Goal: Task Accomplishment & Management: Use online tool/utility

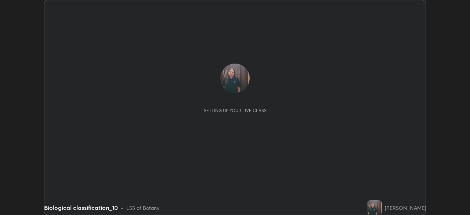
scroll to position [215, 470]
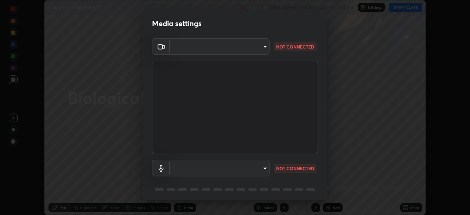
type input "d64d47ec9df49bf16df3be139c80778ada659e70263b5e9972ae33db9fa5459d"
type input "51a22c1431b769a8bb8d408626adf62a2672edeebd2159a8188921bb0d946e59"
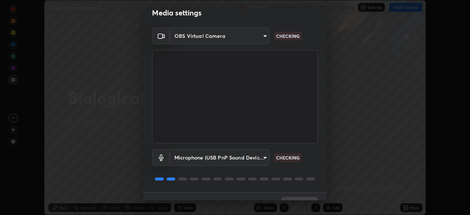
scroll to position [26, 0]
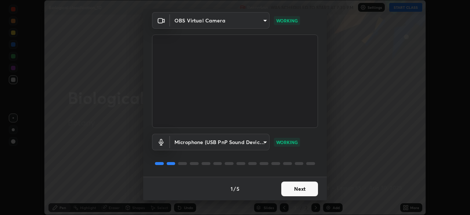
click at [305, 187] on button "Next" at bounding box center [299, 189] width 37 height 15
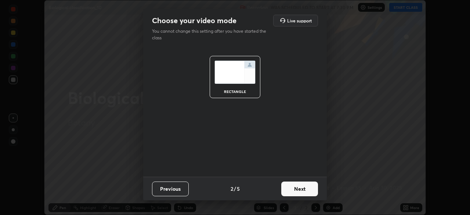
scroll to position [0, 0]
click at [305, 187] on button "Next" at bounding box center [299, 189] width 37 height 15
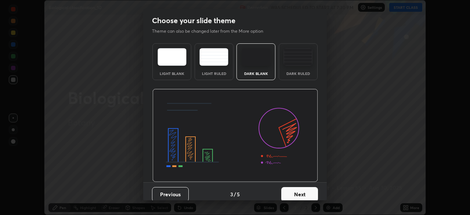
click at [305, 188] on button "Next" at bounding box center [299, 194] width 37 height 15
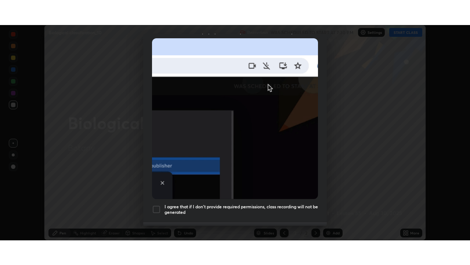
scroll to position [176, 0]
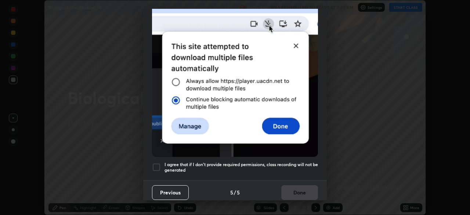
click at [154, 163] on div at bounding box center [156, 167] width 9 height 9
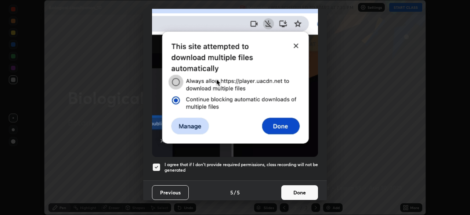
click at [297, 195] on button "Done" at bounding box center [299, 192] width 37 height 15
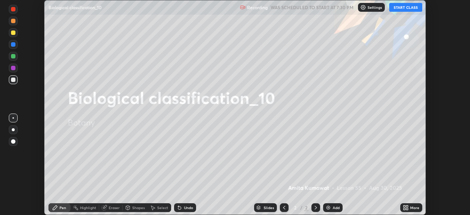
click at [398, 8] on button "START CLASS" at bounding box center [405, 7] width 33 height 9
click at [407, 207] on icon at bounding box center [407, 206] width 2 height 2
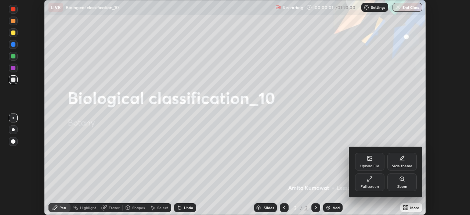
click at [368, 179] on icon at bounding box center [370, 179] width 6 height 6
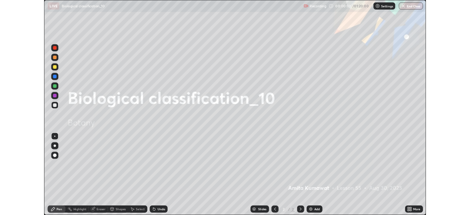
scroll to position [265, 470]
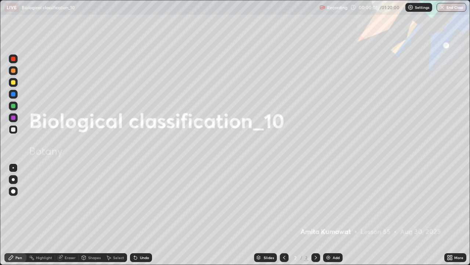
click at [329, 215] on img at bounding box center [329, 257] width 6 height 6
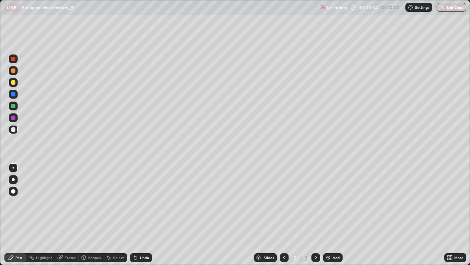
click at [15, 176] on div at bounding box center [13, 179] width 9 height 9
click at [12, 128] on div at bounding box center [13, 129] width 4 height 4
click at [139, 215] on div "Undo" at bounding box center [141, 257] width 22 height 9
click at [141, 215] on div "Undo" at bounding box center [141, 257] width 22 height 9
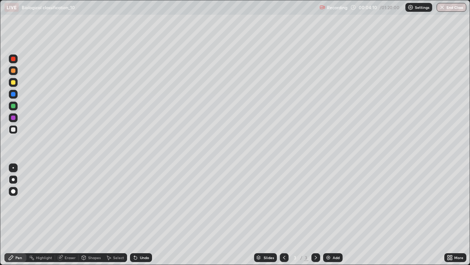
click at [139, 215] on div "Undo" at bounding box center [141, 257] width 22 height 9
click at [140, 215] on div "Undo" at bounding box center [144, 257] width 9 height 4
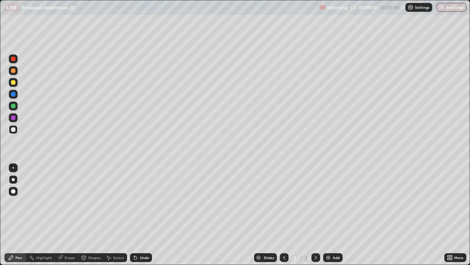
click at [140, 215] on div "Undo" at bounding box center [144, 257] width 9 height 4
click at [142, 215] on div "Undo" at bounding box center [144, 257] width 9 height 4
click at [140, 215] on div "Undo" at bounding box center [144, 257] width 9 height 4
click at [140, 215] on div "Undo" at bounding box center [141, 257] width 22 height 9
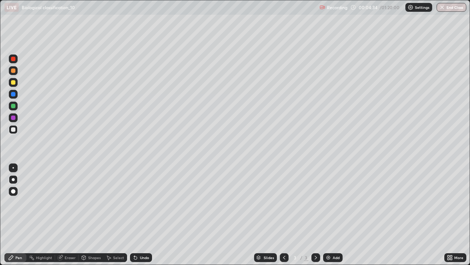
click at [139, 215] on div "Undo" at bounding box center [141, 257] width 22 height 9
click at [140, 215] on div "Undo" at bounding box center [141, 257] width 22 height 9
click at [141, 215] on div "Undo" at bounding box center [141, 257] width 22 height 9
click at [141, 215] on div "Undo" at bounding box center [144, 257] width 9 height 4
click at [142, 215] on div "Undo" at bounding box center [144, 257] width 9 height 4
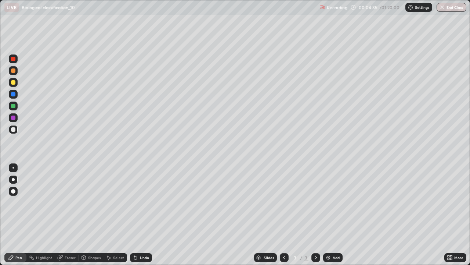
click at [143, 215] on div "Undo" at bounding box center [144, 257] width 9 height 4
click at [141, 215] on div "Undo" at bounding box center [144, 257] width 9 height 4
click at [140, 215] on div "Undo" at bounding box center [144, 257] width 9 height 4
click at [141, 215] on div "Undo" at bounding box center [144, 257] width 9 height 4
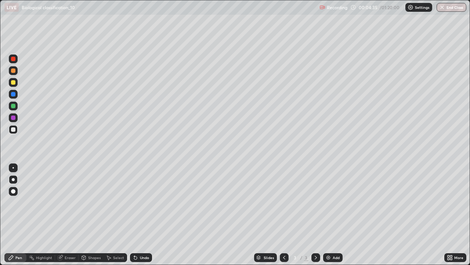
click at [143, 215] on div "Undo" at bounding box center [144, 257] width 9 height 4
click at [141, 215] on div "Undo" at bounding box center [144, 257] width 9 height 4
click at [143, 215] on div "Undo" at bounding box center [144, 257] width 9 height 4
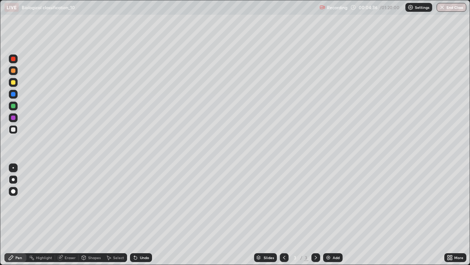
click at [143, 215] on div "Undo" at bounding box center [144, 257] width 9 height 4
click at [141, 215] on div "Undo" at bounding box center [144, 257] width 9 height 4
click at [143, 215] on div "Undo" at bounding box center [141, 257] width 22 height 9
click at [142, 215] on div "Undo" at bounding box center [141, 257] width 22 height 9
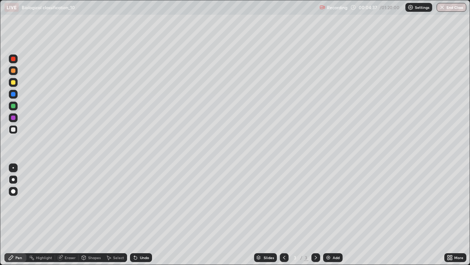
click at [144, 215] on div "Undo" at bounding box center [141, 257] width 22 height 9
click at [140, 215] on div "Undo" at bounding box center [144, 257] width 9 height 4
click at [141, 215] on div "Undo" at bounding box center [144, 257] width 9 height 4
click at [12, 116] on div at bounding box center [13, 117] width 4 height 4
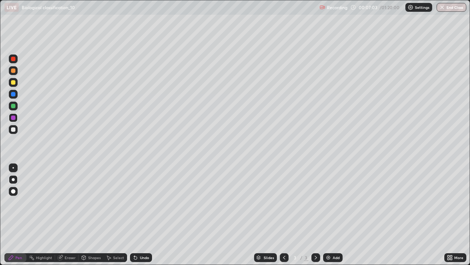
click at [13, 71] on div at bounding box center [13, 70] width 4 height 4
click at [12, 116] on div at bounding box center [13, 117] width 4 height 4
click at [13, 129] on div at bounding box center [13, 129] width 4 height 4
click at [14, 107] on div at bounding box center [13, 106] width 4 height 4
click at [14, 70] on div at bounding box center [13, 70] width 4 height 4
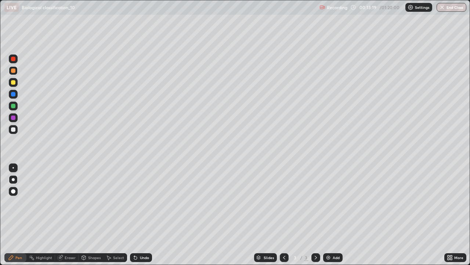
click at [14, 94] on div at bounding box center [13, 94] width 4 height 4
click at [329, 215] on img at bounding box center [329, 257] width 6 height 6
click at [15, 128] on div at bounding box center [13, 129] width 4 height 4
click at [280, 215] on div at bounding box center [284, 257] width 9 height 9
click at [319, 215] on div at bounding box center [316, 257] width 9 height 9
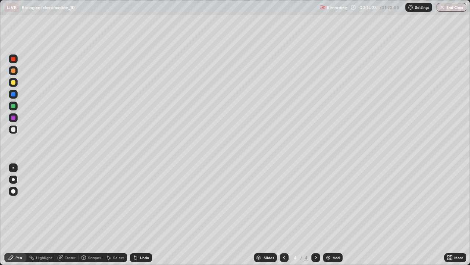
click at [283, 215] on div at bounding box center [284, 257] width 9 height 9
click at [315, 215] on icon at bounding box center [316, 257] width 6 height 6
click at [14, 116] on div at bounding box center [13, 117] width 4 height 4
click at [13, 58] on div at bounding box center [13, 59] width 4 height 4
click at [12, 70] on div at bounding box center [13, 70] width 4 height 4
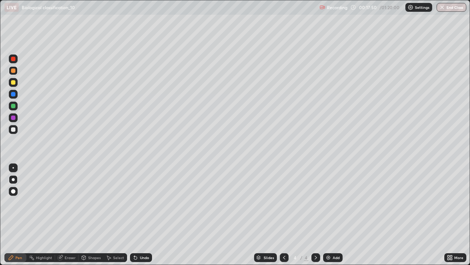
click at [14, 94] on div at bounding box center [13, 94] width 4 height 4
click at [12, 104] on div at bounding box center [13, 106] width 4 height 4
click at [14, 67] on div at bounding box center [13, 70] width 9 height 9
click at [13, 191] on div at bounding box center [13, 191] width 4 height 4
click at [15, 116] on div at bounding box center [13, 117] width 4 height 4
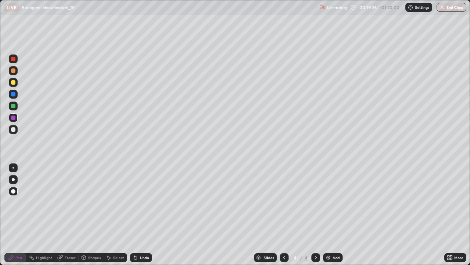
click at [13, 168] on div at bounding box center [12, 167] width 1 height 1
click at [12, 106] on div at bounding box center [13, 106] width 4 height 4
click at [13, 180] on div at bounding box center [13, 179] width 3 height 3
click at [14, 117] on div at bounding box center [13, 117] width 4 height 4
click at [14, 108] on div at bounding box center [13, 106] width 4 height 4
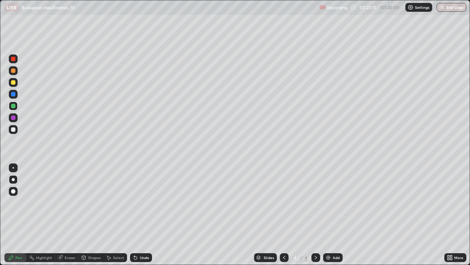
click at [138, 215] on div "Undo" at bounding box center [141, 257] width 22 height 9
click at [140, 215] on div "Undo" at bounding box center [144, 257] width 9 height 4
click at [142, 215] on div "Undo" at bounding box center [144, 257] width 9 height 4
click at [143, 215] on div "Undo" at bounding box center [144, 257] width 9 height 4
click at [12, 81] on div at bounding box center [13, 82] width 4 height 4
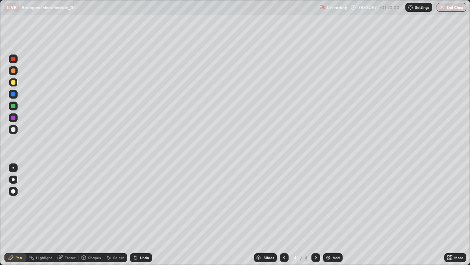
click at [15, 129] on div at bounding box center [13, 129] width 4 height 4
click at [315, 215] on icon at bounding box center [316, 257] width 6 height 6
click at [328, 215] on img at bounding box center [329, 257] width 6 height 6
click at [14, 69] on div at bounding box center [13, 70] width 4 height 4
click at [16, 132] on div at bounding box center [13, 129] width 9 height 9
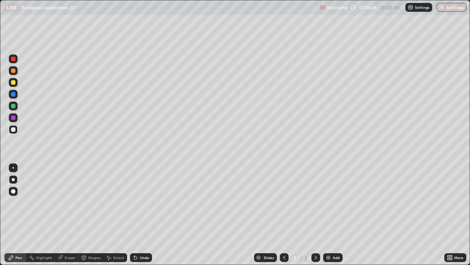
click at [12, 95] on div at bounding box center [13, 94] width 4 height 4
click at [13, 83] on div at bounding box center [13, 82] width 4 height 4
click at [140, 215] on div "Undo" at bounding box center [144, 257] width 9 height 4
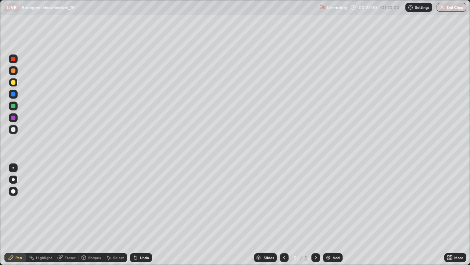
click at [140, 215] on div "Undo" at bounding box center [144, 257] width 9 height 4
click at [136, 215] on div "Undo" at bounding box center [141, 257] width 22 height 9
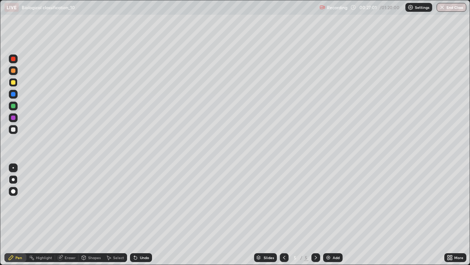
click at [136, 215] on div "Undo" at bounding box center [141, 257] width 22 height 9
click at [135, 215] on div "Undo" at bounding box center [141, 257] width 22 height 9
click at [134, 215] on div "Undo" at bounding box center [141, 257] width 22 height 9
click at [135, 215] on div "Undo" at bounding box center [141, 257] width 22 height 9
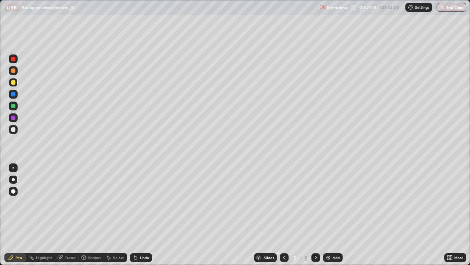
click at [14, 129] on div at bounding box center [13, 129] width 4 height 4
click at [144, 215] on div "Undo" at bounding box center [144, 257] width 9 height 4
click at [141, 215] on div "Undo" at bounding box center [144, 257] width 9 height 4
click at [140, 215] on div "Undo" at bounding box center [144, 257] width 9 height 4
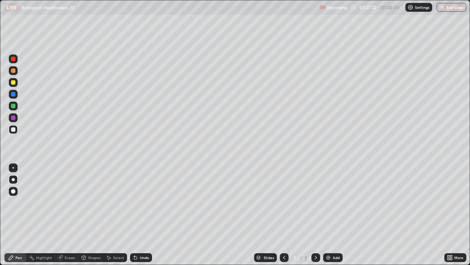
click at [140, 215] on div "Undo" at bounding box center [144, 257] width 9 height 4
click at [14, 117] on div at bounding box center [13, 117] width 4 height 4
click at [15, 84] on div at bounding box center [13, 82] width 9 height 9
click at [16, 72] on div at bounding box center [13, 70] width 9 height 9
click at [16, 80] on div at bounding box center [13, 82] width 9 height 9
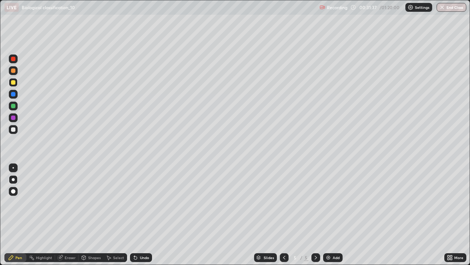
click at [283, 215] on icon at bounding box center [284, 257] width 6 height 6
click at [284, 215] on icon at bounding box center [284, 257] width 2 height 4
click at [315, 215] on icon at bounding box center [316, 257] width 6 height 6
click at [316, 215] on div at bounding box center [316, 257] width 9 height 9
click at [316, 215] on icon at bounding box center [316, 257] width 6 height 6
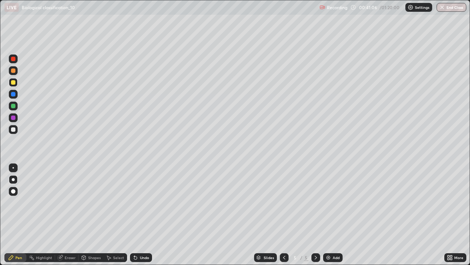
click at [326, 215] on img at bounding box center [329, 257] width 6 height 6
click at [14, 129] on div at bounding box center [13, 129] width 4 height 4
click at [16, 71] on div at bounding box center [13, 70] width 9 height 9
click at [14, 118] on div at bounding box center [13, 117] width 4 height 4
click at [140, 215] on div "Undo" at bounding box center [144, 257] width 9 height 4
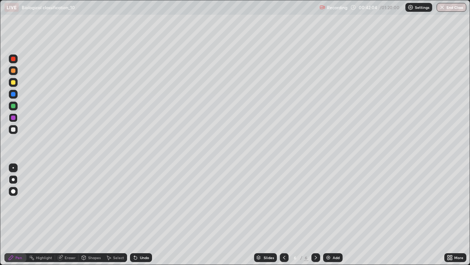
click at [12, 129] on div at bounding box center [13, 129] width 4 height 4
click at [14, 105] on div at bounding box center [13, 106] width 4 height 4
click at [13, 93] on div at bounding box center [13, 94] width 4 height 4
click at [63, 215] on div "Eraser" at bounding box center [67, 257] width 24 height 9
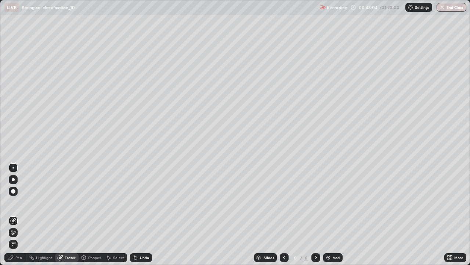
click at [16, 215] on div "Pen" at bounding box center [18, 257] width 7 height 4
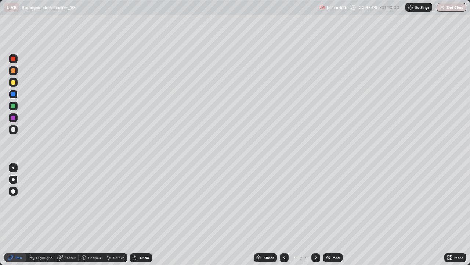
click at [14, 163] on div at bounding box center [13, 167] width 9 height 9
click at [14, 57] on div at bounding box center [13, 59] width 4 height 4
click at [138, 215] on div "Undo" at bounding box center [141, 257] width 22 height 9
click at [17, 80] on div at bounding box center [13, 82] width 9 height 9
click at [14, 106] on div at bounding box center [13, 106] width 4 height 4
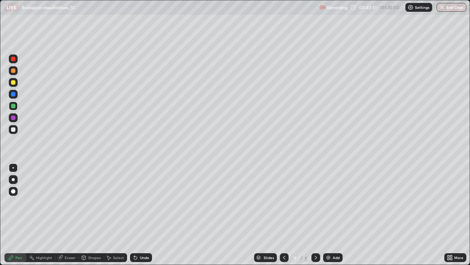
click at [14, 58] on div at bounding box center [13, 59] width 4 height 4
click at [15, 70] on div at bounding box center [13, 70] width 4 height 4
click at [13, 180] on div at bounding box center [13, 179] width 3 height 3
click at [16, 129] on div at bounding box center [13, 129] width 9 height 9
click at [330, 215] on img at bounding box center [329, 257] width 6 height 6
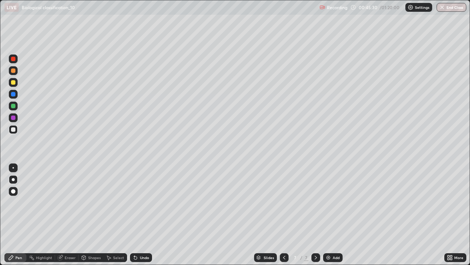
click at [14, 118] on div at bounding box center [13, 117] width 4 height 4
click at [15, 60] on div at bounding box center [13, 59] width 4 height 4
click at [144, 215] on div "Undo" at bounding box center [144, 257] width 9 height 4
click at [146, 215] on div "Undo" at bounding box center [144, 257] width 9 height 4
click at [144, 215] on div "Undo" at bounding box center [144, 257] width 9 height 4
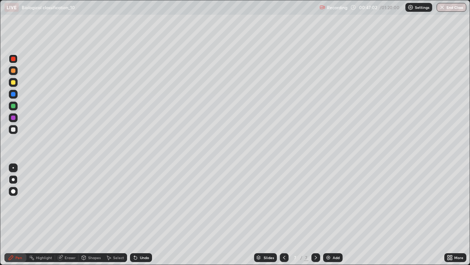
click at [14, 72] on div at bounding box center [13, 70] width 4 height 4
click at [12, 93] on div at bounding box center [13, 94] width 4 height 4
click at [14, 104] on div at bounding box center [13, 106] width 4 height 4
click at [16, 130] on div at bounding box center [13, 129] width 9 height 9
click at [14, 68] on div at bounding box center [13, 70] width 4 height 4
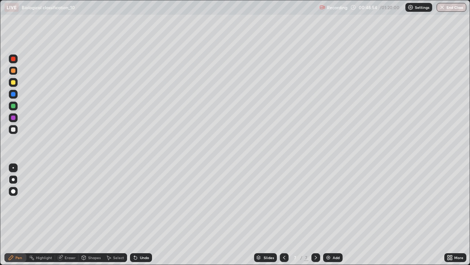
click at [142, 215] on div "Undo" at bounding box center [141, 257] width 22 height 9
click at [141, 215] on div "Undo" at bounding box center [144, 257] width 9 height 4
click at [143, 215] on div "Undo" at bounding box center [144, 257] width 9 height 4
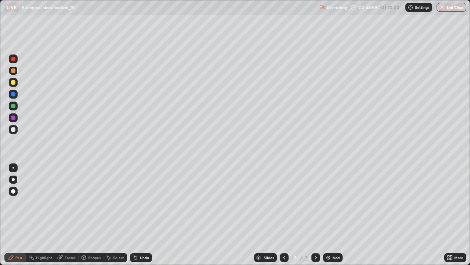
click at [14, 118] on div at bounding box center [13, 117] width 4 height 4
click at [15, 104] on div at bounding box center [13, 106] width 4 height 4
click at [12, 84] on div at bounding box center [13, 82] width 4 height 4
click at [283, 215] on icon at bounding box center [284, 257] width 6 height 6
click at [314, 215] on icon at bounding box center [316, 257] width 6 height 6
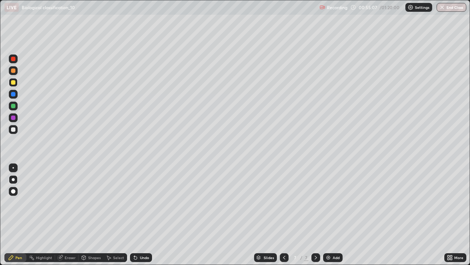
click at [327, 215] on img at bounding box center [329, 257] width 6 height 6
click at [15, 128] on div at bounding box center [13, 129] width 4 height 4
click at [15, 70] on div at bounding box center [13, 70] width 4 height 4
click at [141, 215] on div "Undo" at bounding box center [144, 257] width 9 height 4
click at [14, 95] on div at bounding box center [13, 94] width 4 height 4
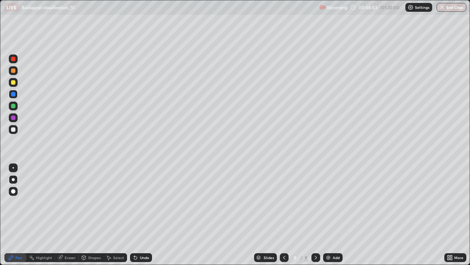
click at [12, 130] on div at bounding box center [13, 129] width 4 height 4
click at [15, 118] on div at bounding box center [13, 117] width 4 height 4
click at [145, 215] on div "Undo" at bounding box center [144, 257] width 9 height 4
click at [326, 215] on img at bounding box center [329, 257] width 6 height 6
click at [16, 71] on div at bounding box center [13, 70] width 9 height 9
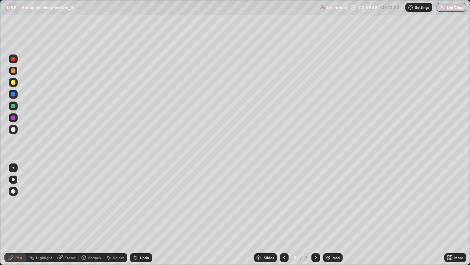
click at [16, 58] on div at bounding box center [13, 58] width 9 height 9
click at [12, 94] on div at bounding box center [13, 94] width 4 height 4
click at [15, 82] on div at bounding box center [13, 82] width 4 height 4
click at [69, 215] on div "Eraser" at bounding box center [70, 257] width 11 height 4
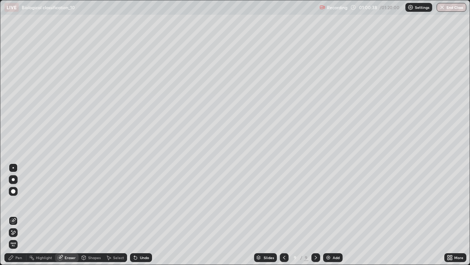
click at [14, 215] on icon at bounding box center [11, 257] width 6 height 6
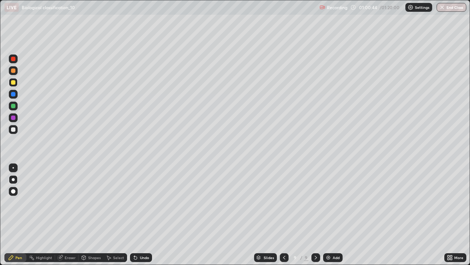
click at [13, 58] on div at bounding box center [13, 59] width 4 height 4
click at [14, 82] on div at bounding box center [13, 82] width 4 height 4
click at [13, 94] on div at bounding box center [13, 94] width 4 height 4
click at [284, 215] on icon at bounding box center [284, 257] width 6 height 6
click at [316, 215] on div at bounding box center [316, 257] width 9 height 9
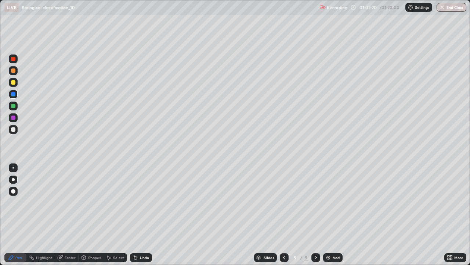
click at [14, 58] on div at bounding box center [13, 59] width 4 height 4
click at [13, 71] on div at bounding box center [13, 70] width 4 height 4
click at [13, 129] on div at bounding box center [13, 129] width 4 height 4
click at [281, 215] on div at bounding box center [284, 257] width 9 height 9
click at [312, 215] on div at bounding box center [316, 257] width 9 height 9
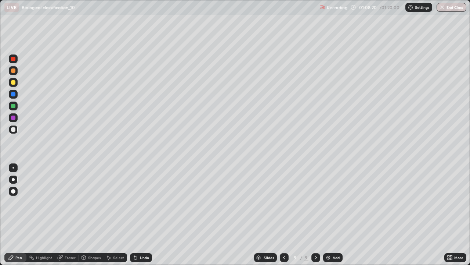
click at [12, 118] on div at bounding box center [13, 117] width 4 height 4
click at [15, 68] on div at bounding box center [13, 70] width 9 height 9
click at [16, 121] on div at bounding box center [13, 117] width 9 height 9
click at [13, 83] on div at bounding box center [13, 82] width 4 height 4
click at [14, 94] on div at bounding box center [13, 94] width 4 height 4
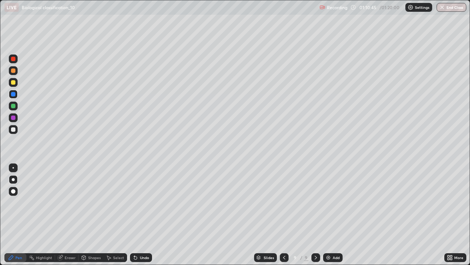
click at [14, 71] on div at bounding box center [13, 70] width 4 height 4
click at [17, 119] on div at bounding box center [13, 117] width 9 height 9
click at [11, 104] on div at bounding box center [13, 106] width 4 height 4
click at [449, 10] on button "End Class" at bounding box center [452, 7] width 29 height 9
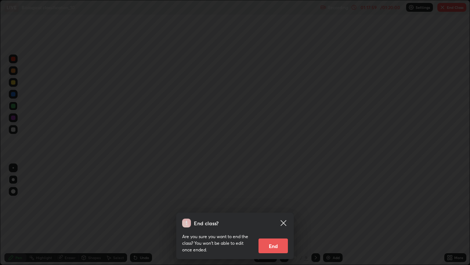
click at [275, 215] on button "End" at bounding box center [273, 245] width 29 height 15
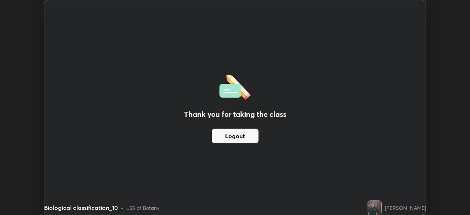
scroll to position [36526, 36271]
